Goal: Information Seeking & Learning: Learn about a topic

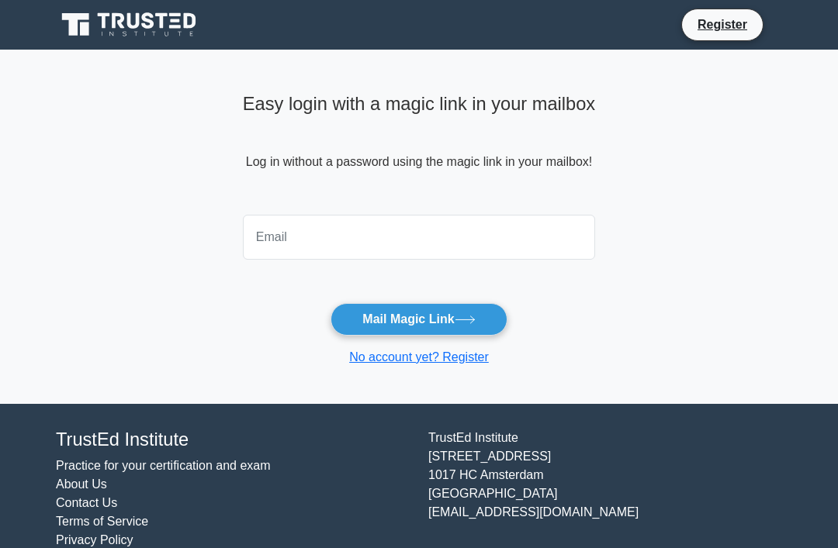
click at [321, 239] on input "email" at bounding box center [419, 237] width 352 height 45
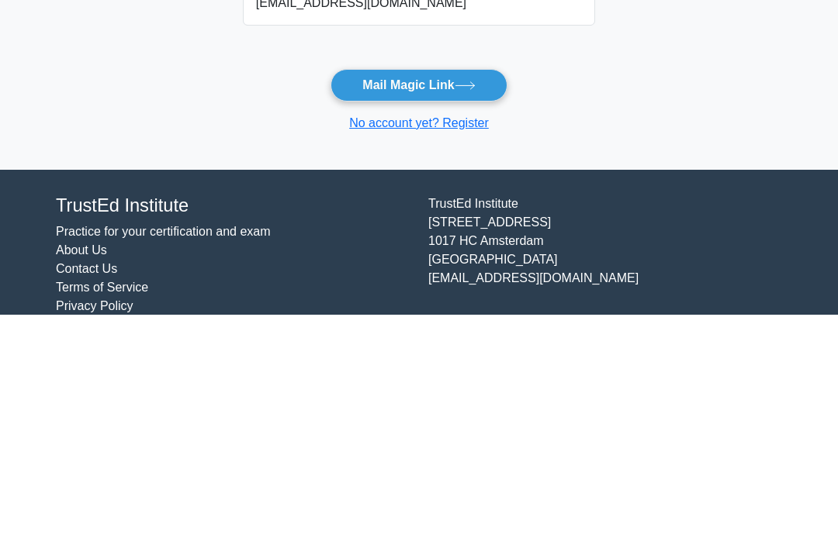
type input "samykhawla@yahoo.com"
click at [458, 303] on button "Mail Magic Link" at bounding box center [418, 319] width 176 height 33
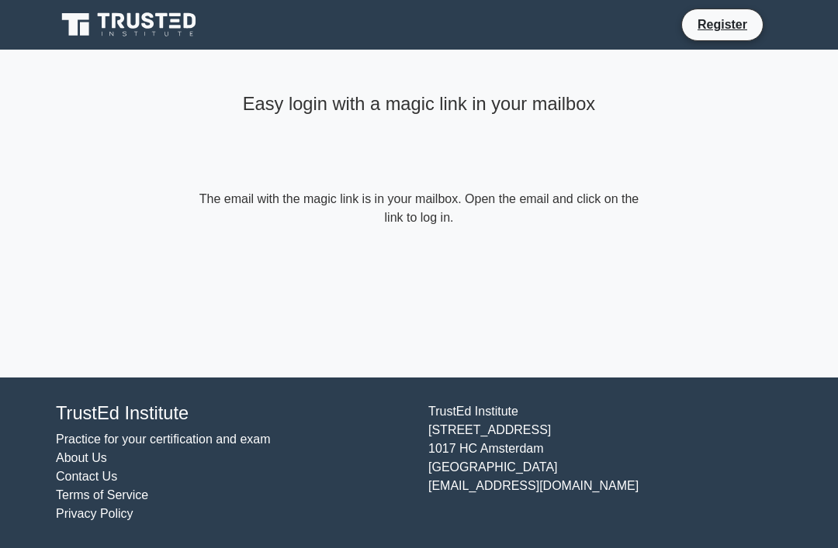
click at [165, 25] on icon at bounding box center [130, 24] width 149 height 29
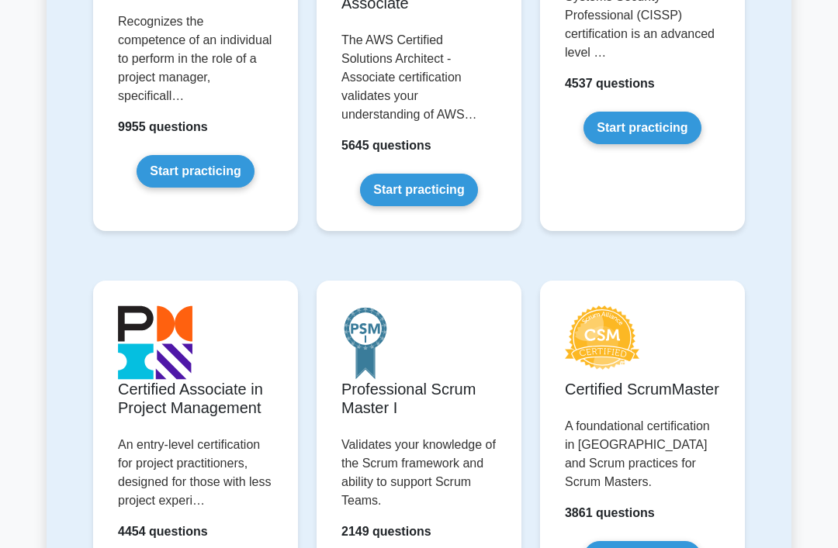
scroll to position [501, 0]
click at [190, 179] on link "Start practicing" at bounding box center [195, 171] width 117 height 33
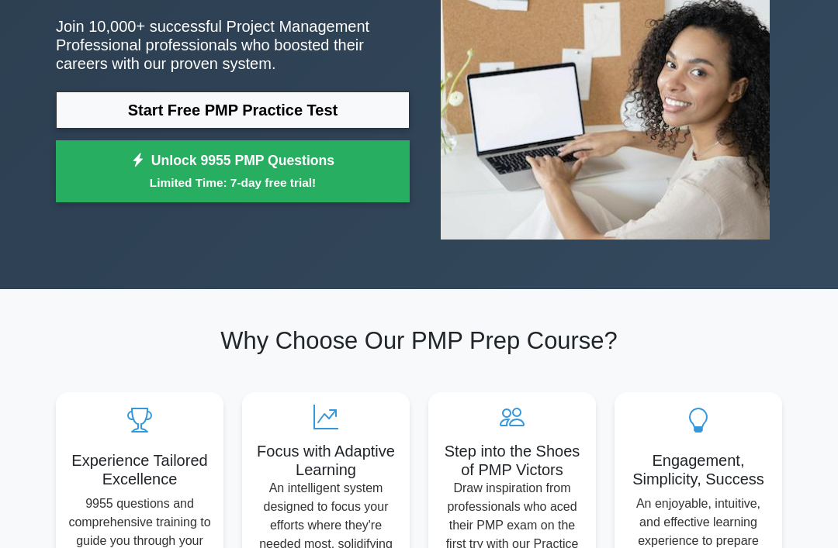
scroll to position [196, 0]
click at [201, 129] on link "Start Free PMP Practice Test" at bounding box center [233, 110] width 354 height 37
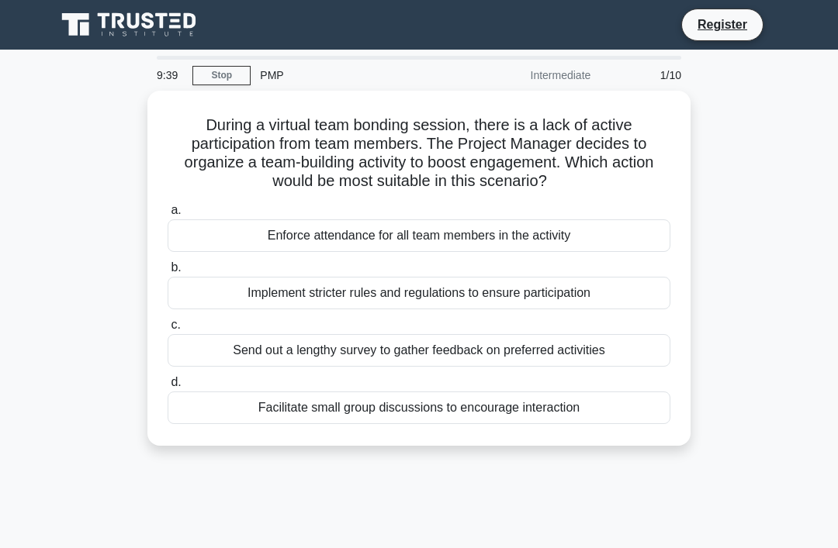
click at [487, 409] on div "Facilitate small group discussions to encourage interaction" at bounding box center [419, 408] width 503 height 33
click at [168, 388] on input "d. Facilitate small group discussions to encourage interaction" at bounding box center [168, 383] width 0 height 10
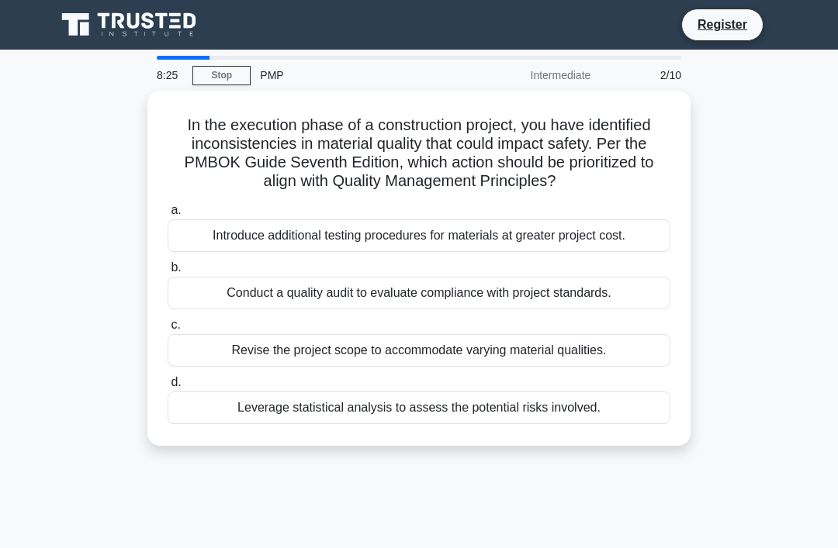
click at [266, 303] on div "Conduct a quality audit to evaluate compliance with project standards." at bounding box center [419, 293] width 503 height 33
click at [168, 273] on input "b. Conduct a quality audit to evaluate compliance with project standards." at bounding box center [168, 268] width 0 height 10
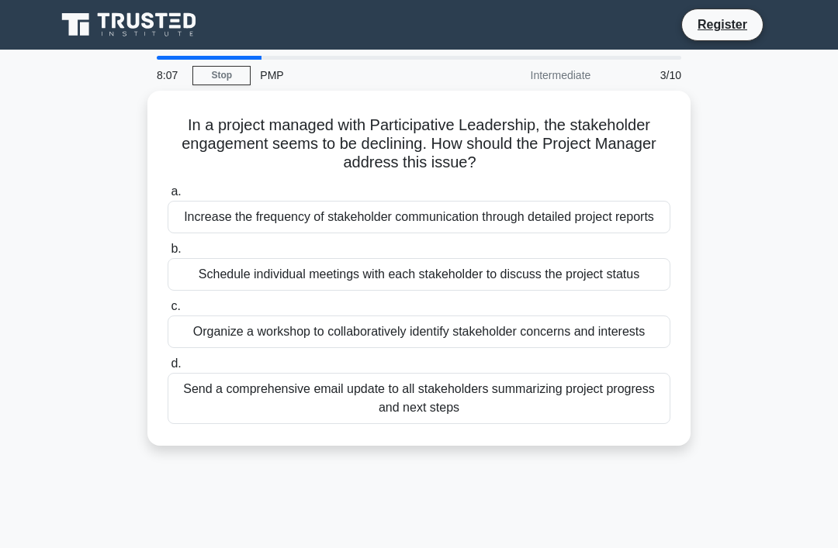
click at [281, 348] on div "Organize a workshop to collaboratively identify stakeholder concerns and intere…" at bounding box center [419, 332] width 503 height 33
click at [168, 312] on input "c. Organize a workshop to collaboratively identify stakeholder concerns and int…" at bounding box center [168, 307] width 0 height 10
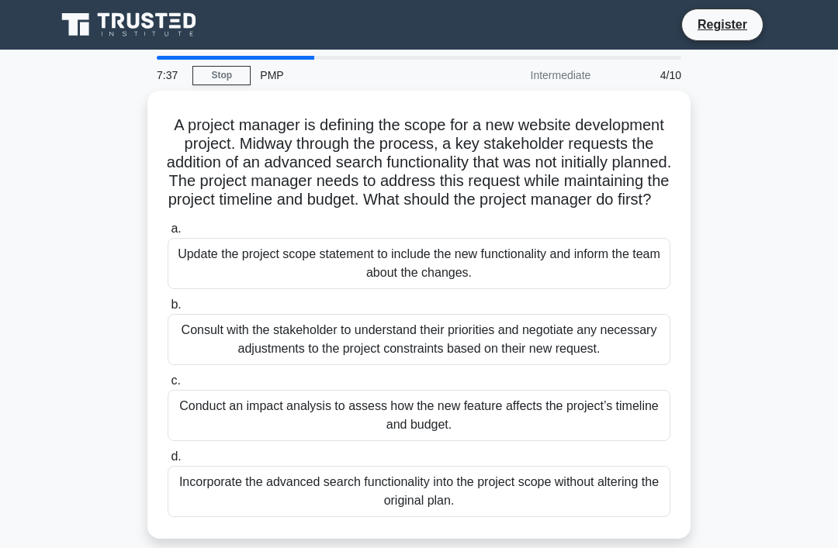
click at [282, 441] on div "Conduct an impact analysis to assess how the new feature affects the project’s …" at bounding box center [419, 415] width 503 height 51
click at [168, 386] on input "c. Conduct an impact analysis to assess how the new feature affects the project…" at bounding box center [168, 381] width 0 height 10
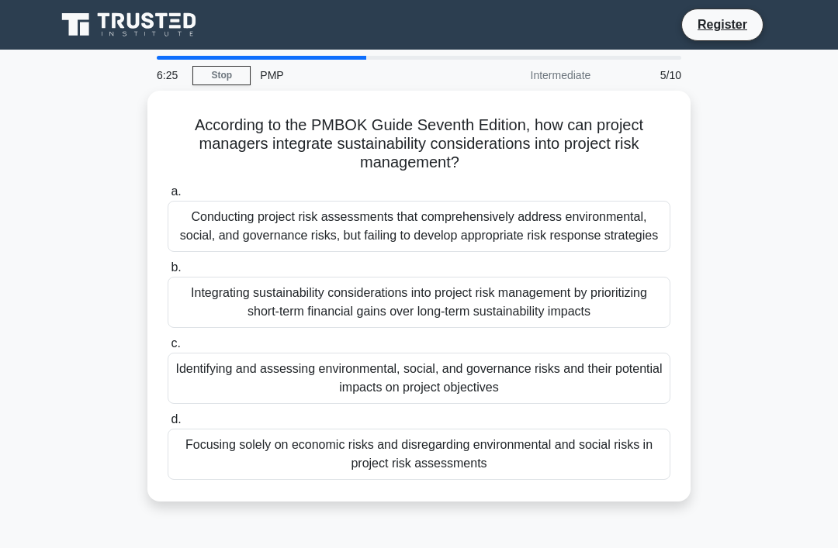
click at [254, 393] on div "Identifying and assessing environmental, social, and governance risks and their…" at bounding box center [419, 378] width 503 height 51
click at [168, 349] on input "c. Identifying and assessing environmental, social, and governance risks and th…" at bounding box center [168, 344] width 0 height 10
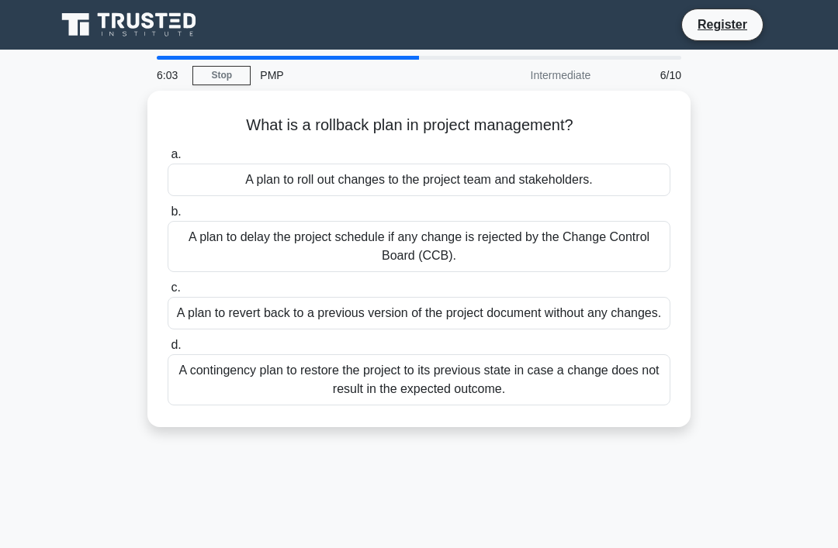
click at [253, 391] on div "A contingency plan to restore the project to its previous state in case a chang…" at bounding box center [419, 380] width 503 height 51
click at [168, 351] on input "d. A contingency plan to restore the project to its previous state in case a ch…" at bounding box center [168, 346] width 0 height 10
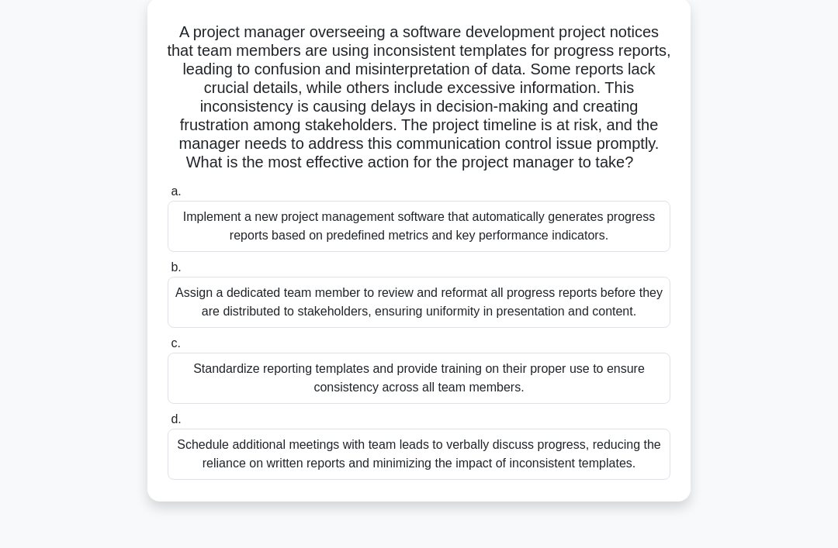
scroll to position [102, 0]
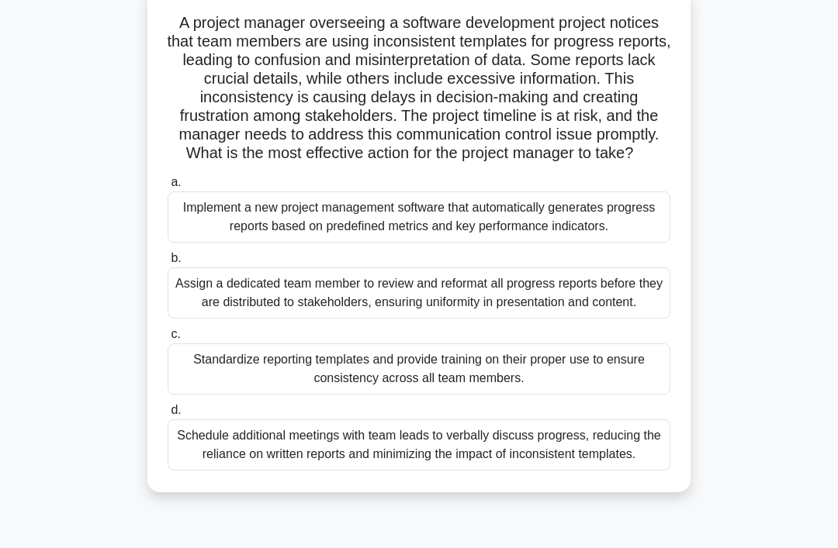
click at [202, 395] on div "Standardize reporting templates and provide training on their proper use to ens…" at bounding box center [419, 369] width 503 height 51
click at [168, 340] on input "c. Standardize reporting templates and provide training on their proper use to …" at bounding box center [168, 335] width 0 height 10
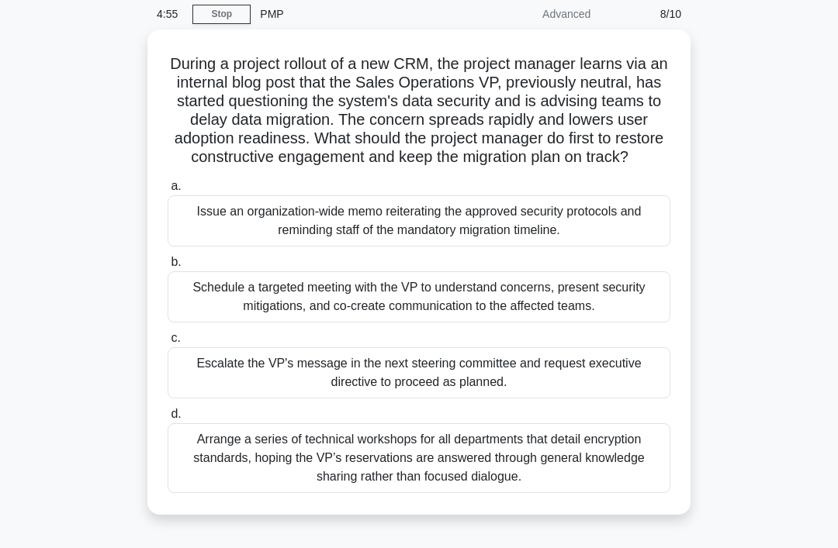
scroll to position [47, 0]
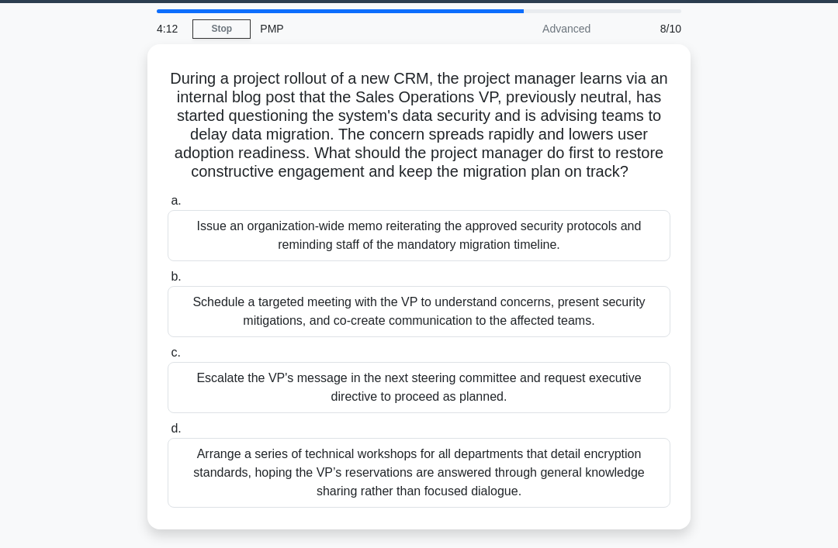
click at [269, 476] on div "Arrange a series of technical workshops for all departments that detail encrypt…" at bounding box center [419, 473] width 503 height 70
click at [168, 434] on input "d. Arrange a series of technical workshops for all departments that detail encr…" at bounding box center [168, 429] width 0 height 10
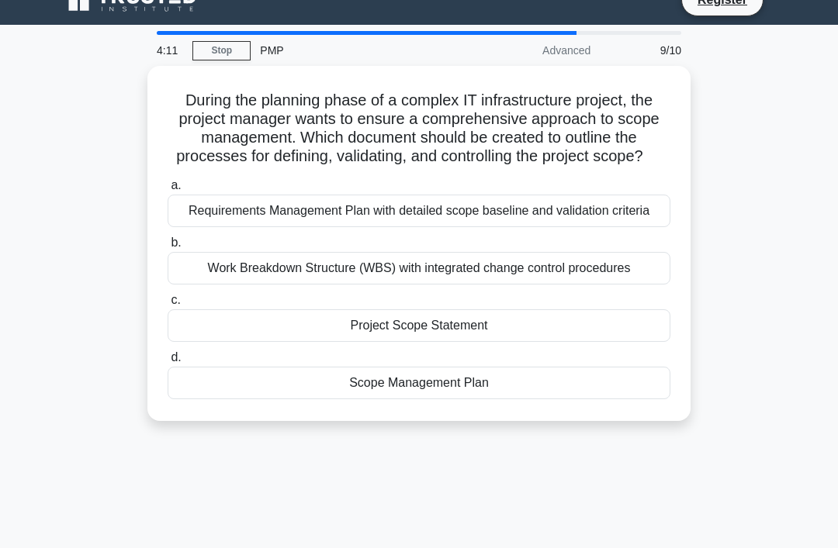
scroll to position [0, 0]
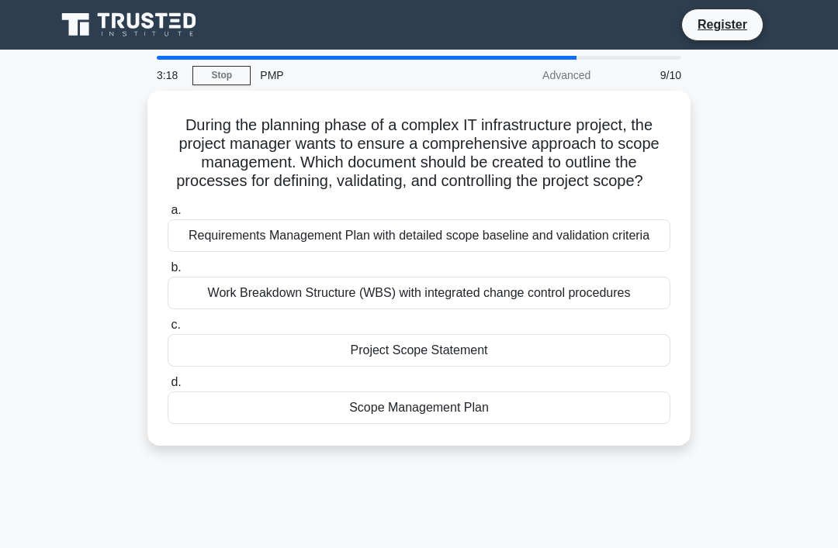
click at [338, 424] on div "Scope Management Plan" at bounding box center [419, 408] width 503 height 33
click at [168, 388] on input "d. Scope Management Plan" at bounding box center [168, 383] width 0 height 10
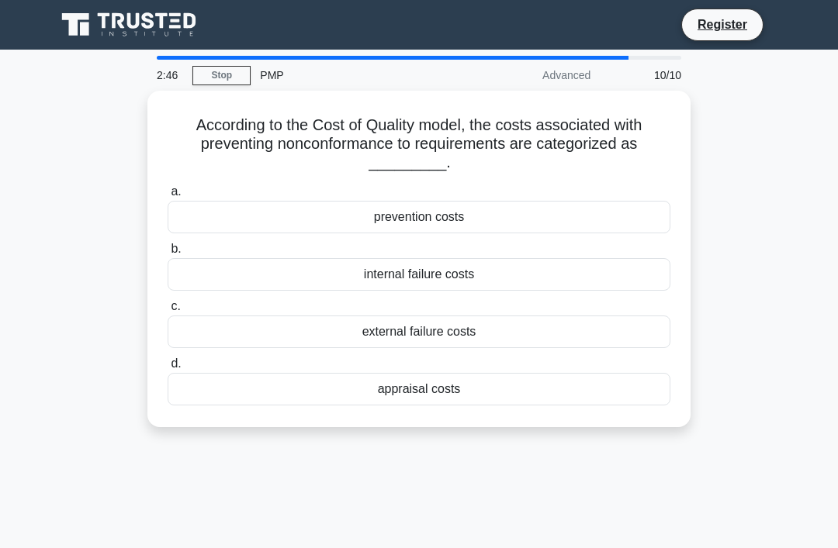
click at [229, 215] on div "prevention costs" at bounding box center [419, 217] width 503 height 33
click at [168, 197] on input "a. prevention costs" at bounding box center [168, 192] width 0 height 10
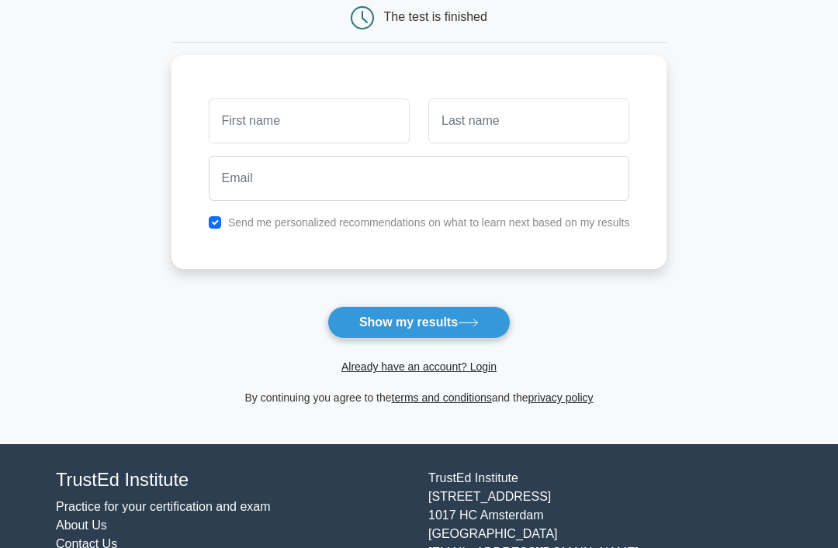
scroll to position [179, 0]
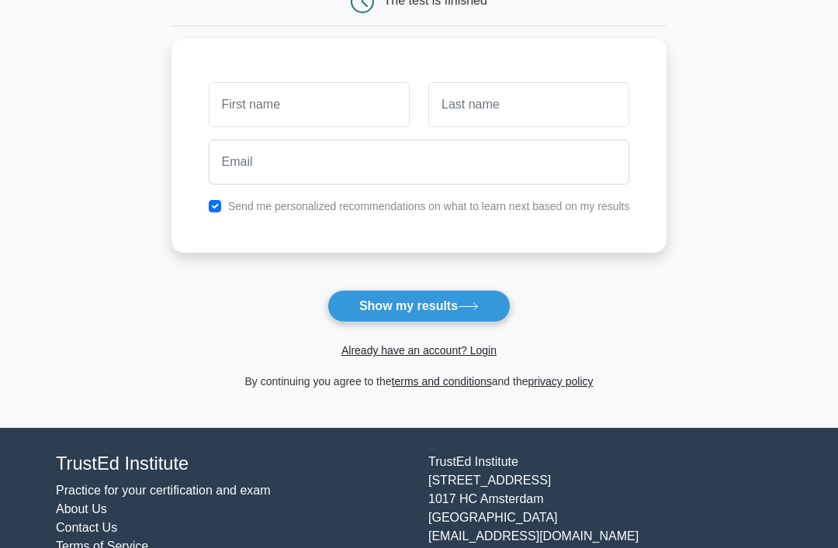
click at [362, 355] on link "Already have an account? Login" at bounding box center [418, 350] width 155 height 12
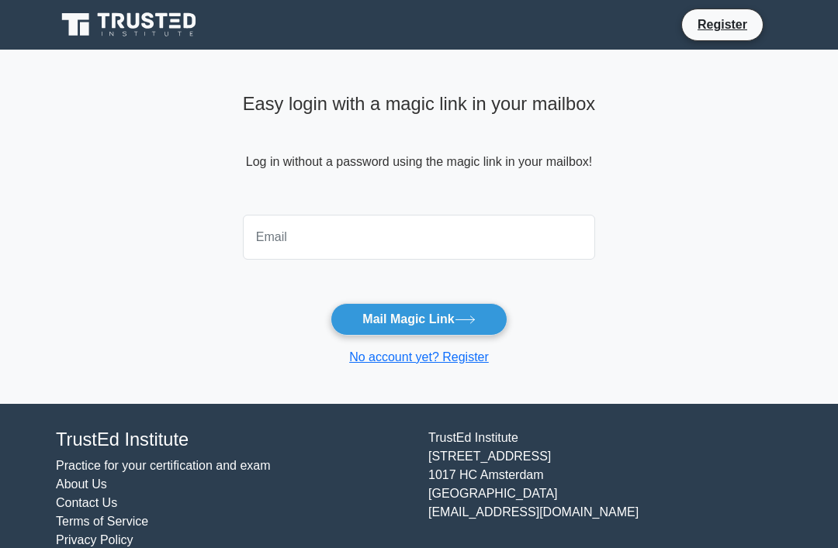
click at [319, 241] on input "email" at bounding box center [419, 237] width 352 height 45
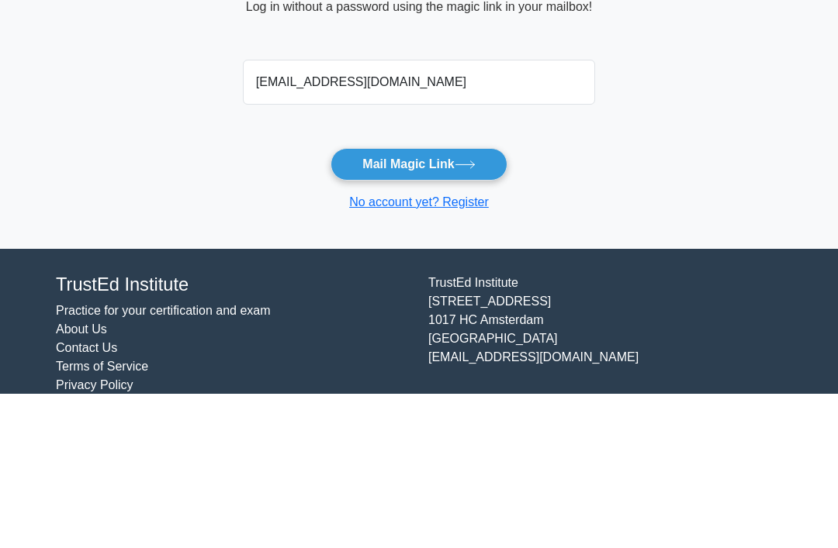
type input "[EMAIL_ADDRESS][DOMAIN_NAME]"
click at [389, 303] on button "Mail Magic Link" at bounding box center [418, 319] width 176 height 33
